Goal: Transaction & Acquisition: Purchase product/service

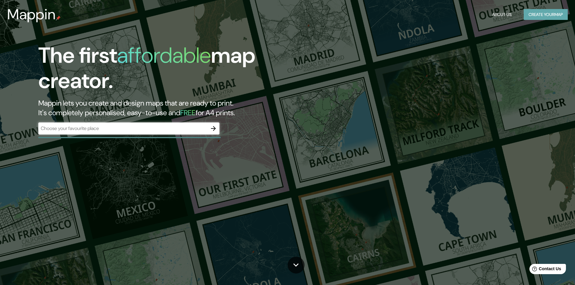
click at [535, 16] on button "Create your map" at bounding box center [545, 14] width 44 height 11
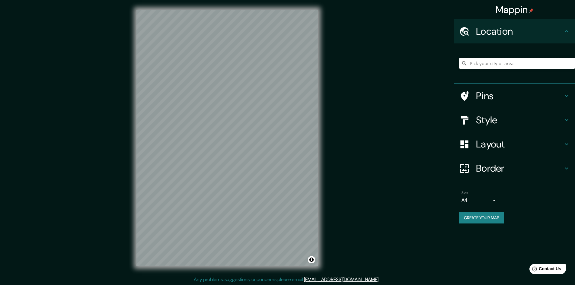
click at [493, 66] on input "Pick your city or area" at bounding box center [517, 63] width 116 height 11
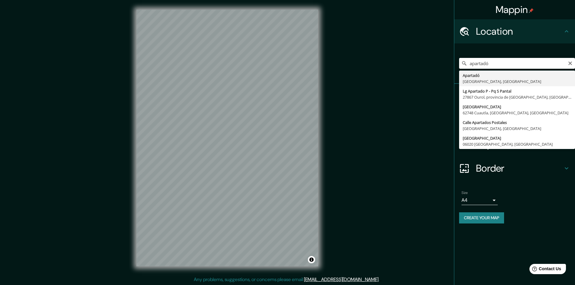
type input "Apartadó, [GEOGRAPHIC_DATA], [GEOGRAPHIC_DATA]"
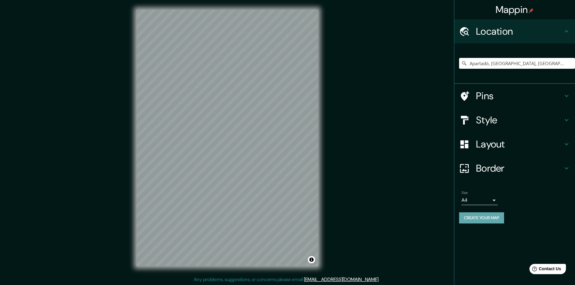
click at [494, 220] on button "Create your map" at bounding box center [481, 217] width 45 height 11
click at [511, 65] on input "Apartadó, [GEOGRAPHIC_DATA], [GEOGRAPHIC_DATA]" at bounding box center [517, 63] width 116 height 11
